Goal: Navigation & Orientation: Find specific page/section

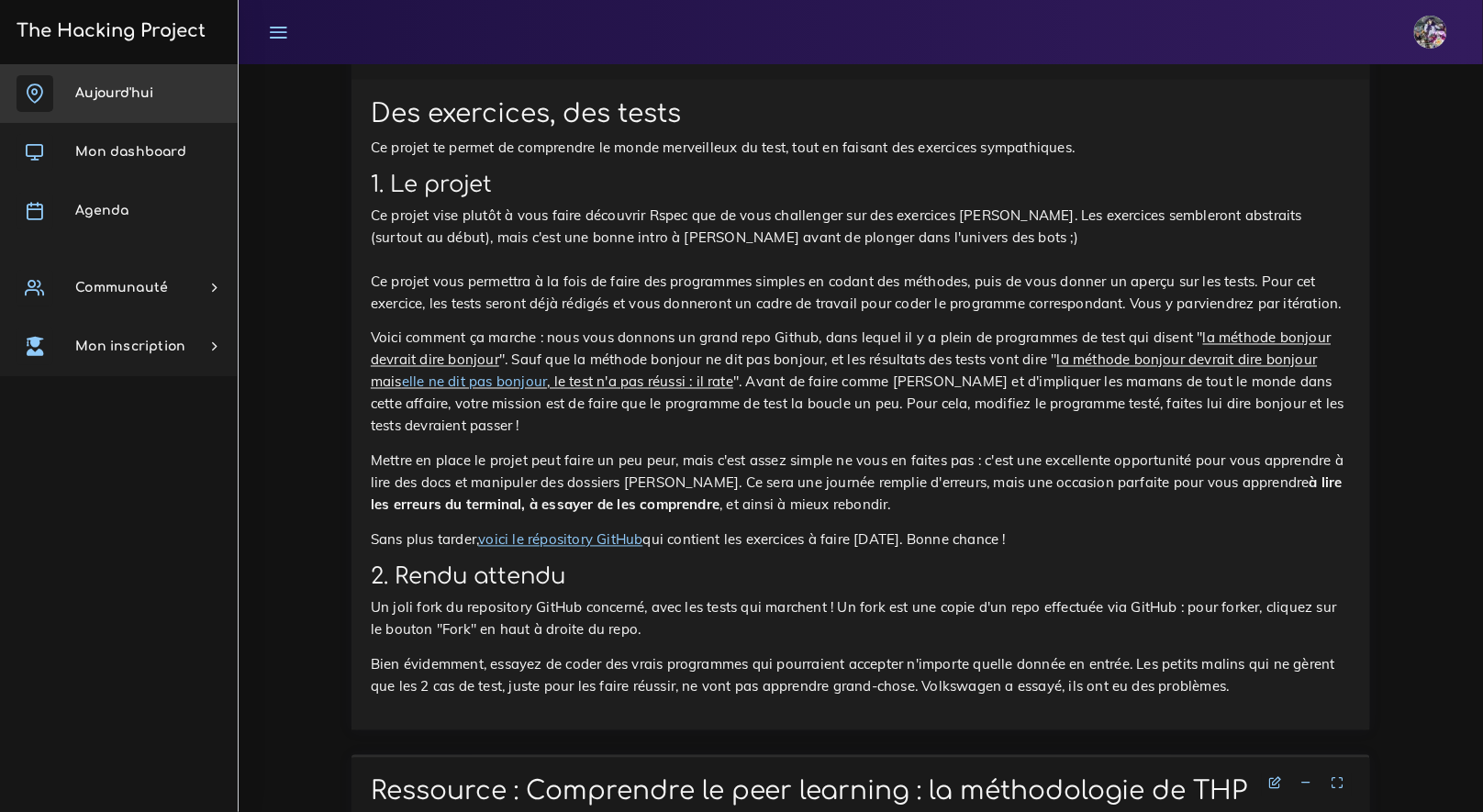
click at [197, 87] on link "Aujourd'hui" at bounding box center [118, 94] width 237 height 59
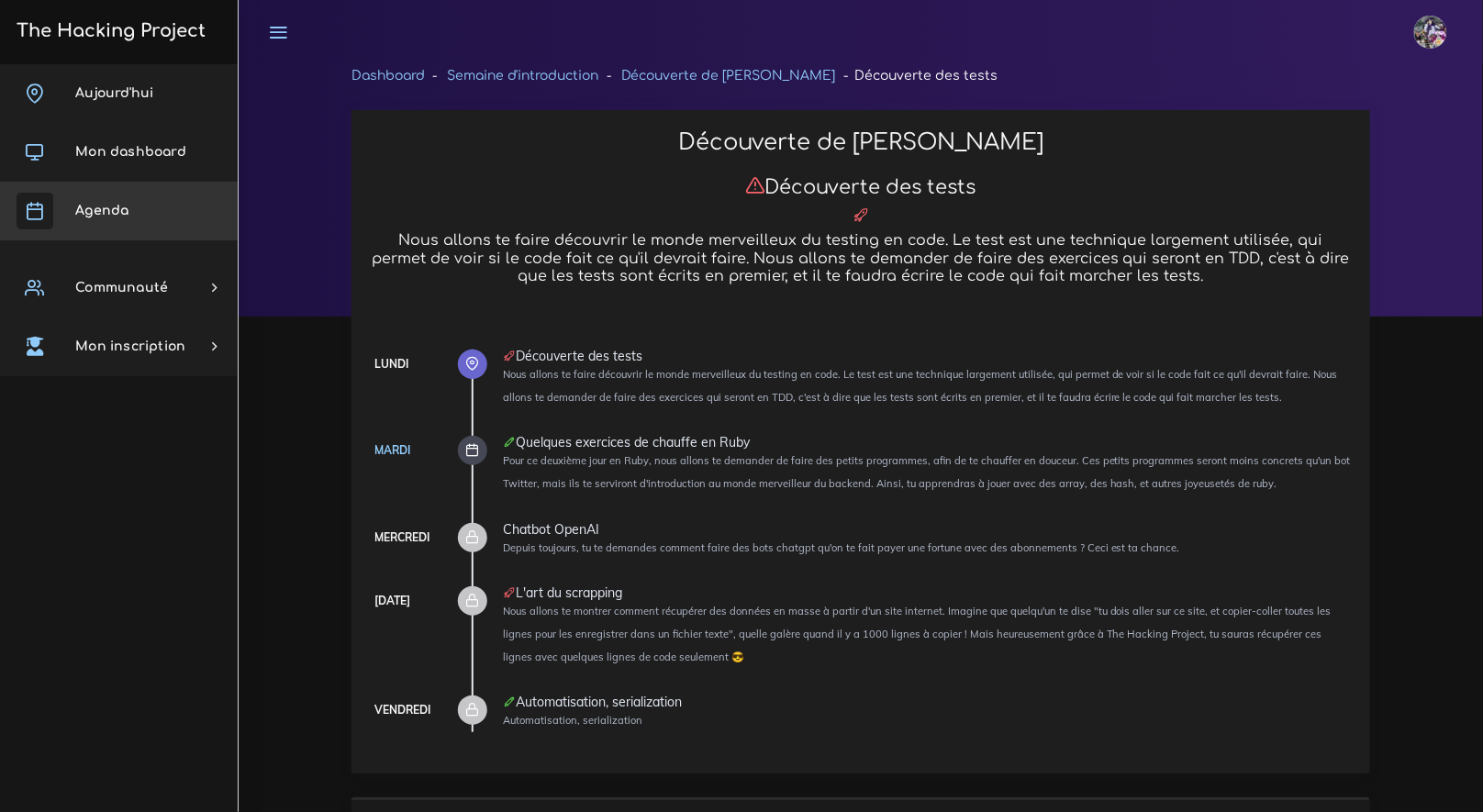
click at [140, 197] on link "Agenda" at bounding box center [118, 211] width 237 height 59
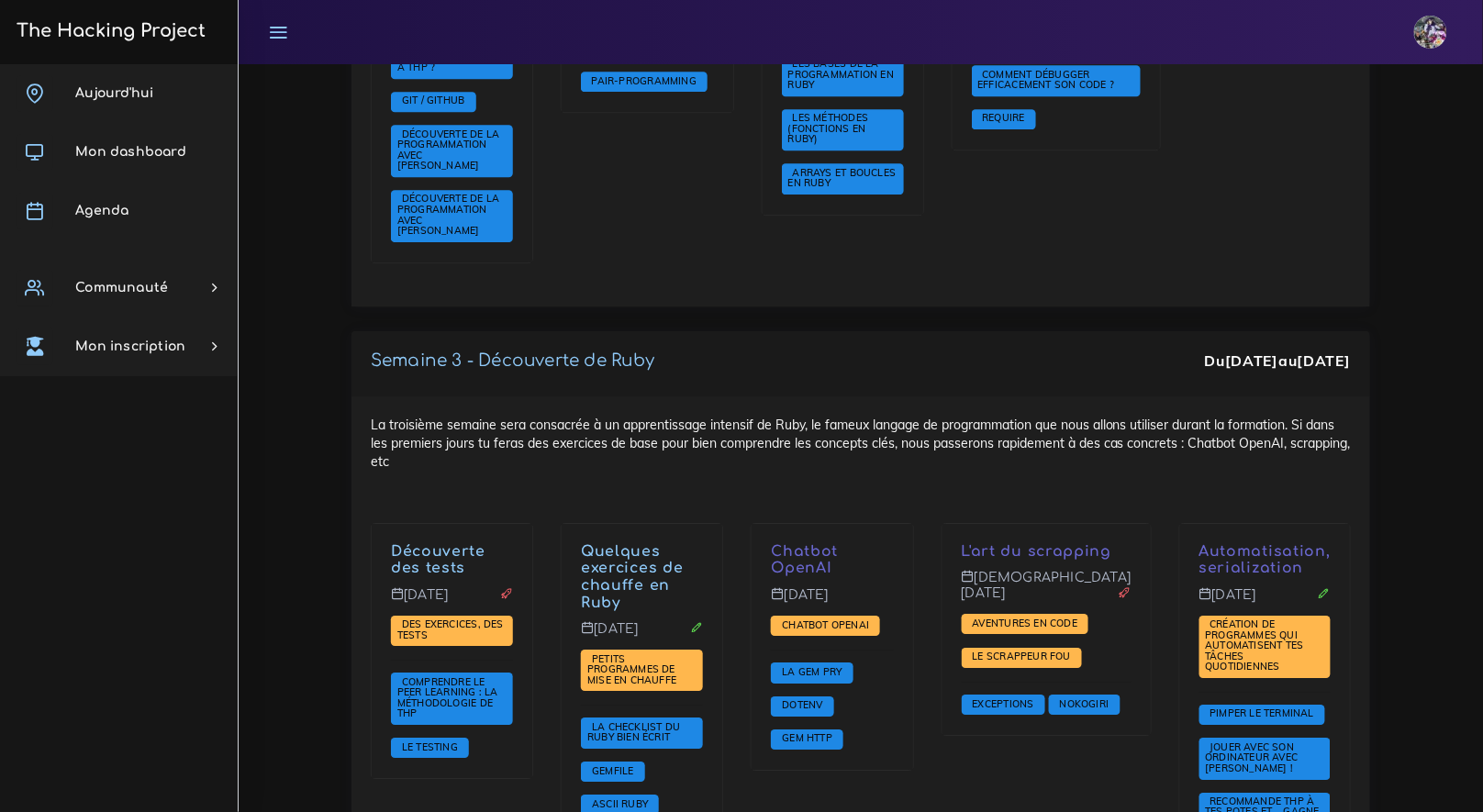
scroll to position [1722, 0]
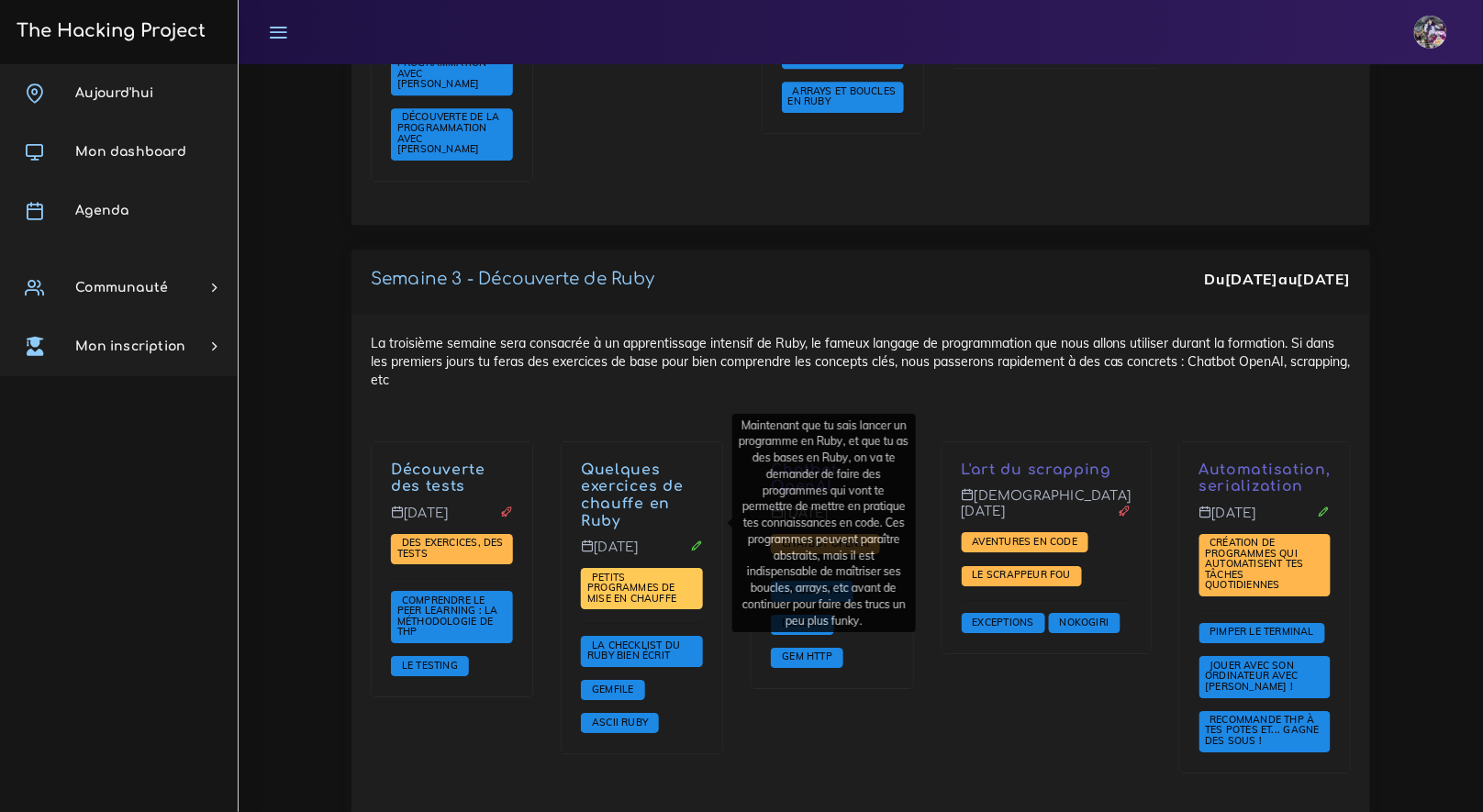
click at [661, 571] on span "Petits programmes de mise en chauffe" at bounding box center [634, 587] width 94 height 34
